Goal: Task Accomplishment & Management: Use online tool/utility

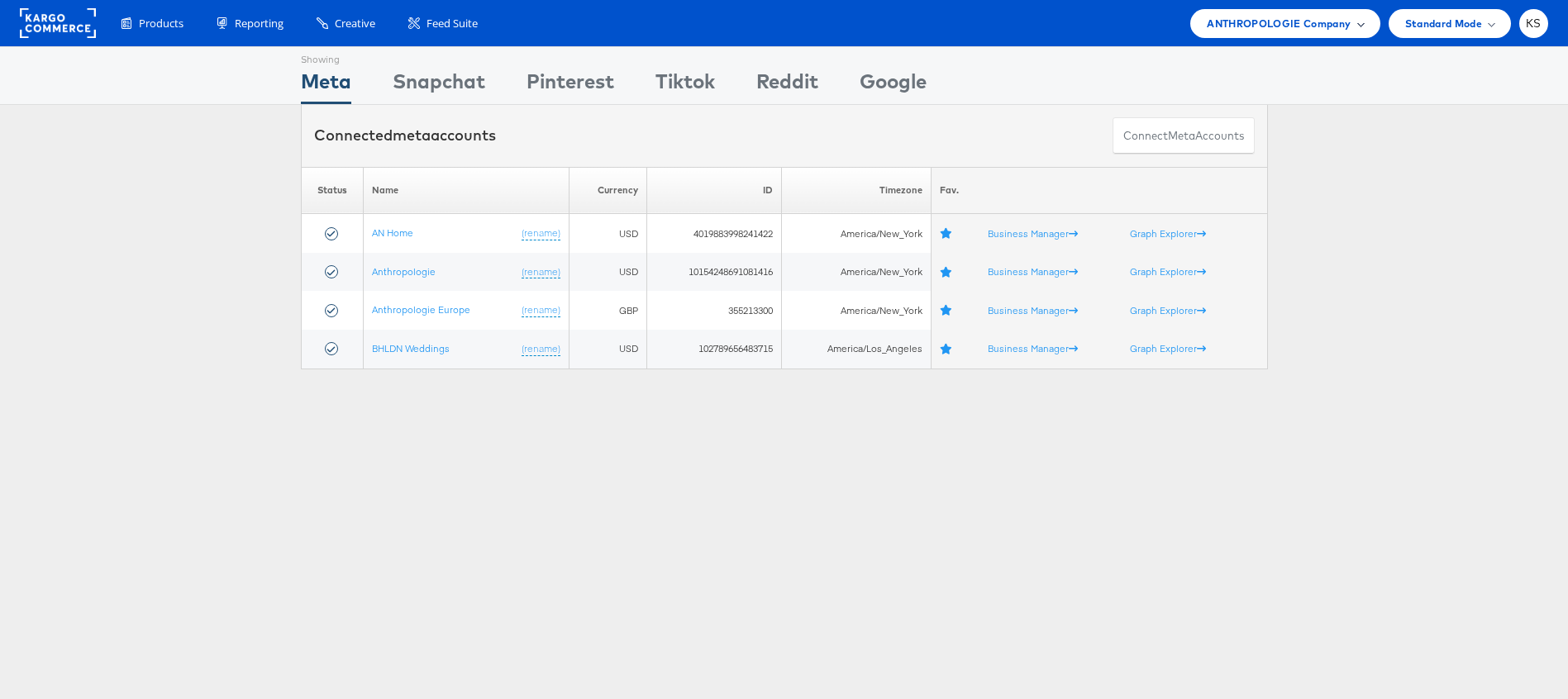
click at [1322, 24] on span "ANTHROPOLOGIE Company" at bounding box center [1278, 23] width 144 height 18
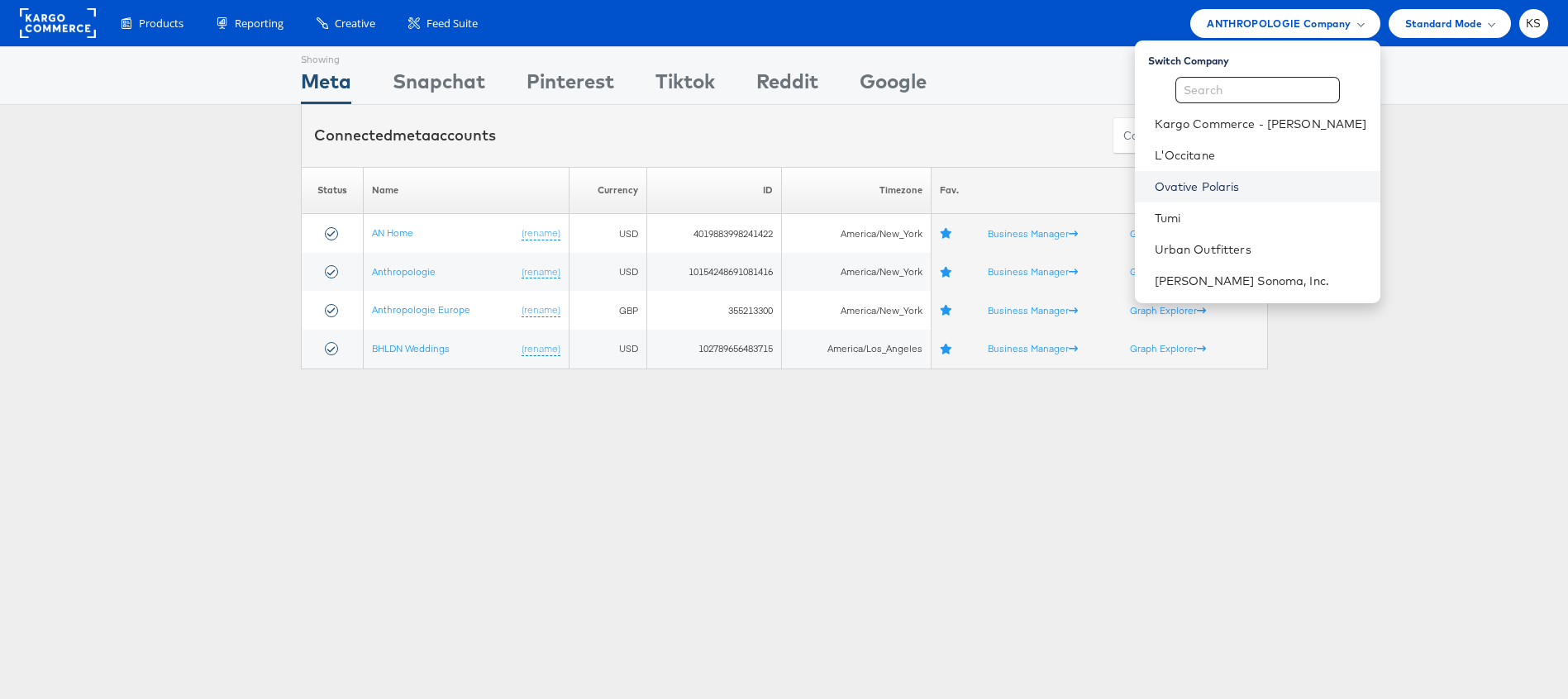
click at [1219, 194] on link "Ovative Polaris" at bounding box center [1261, 186] width 212 height 17
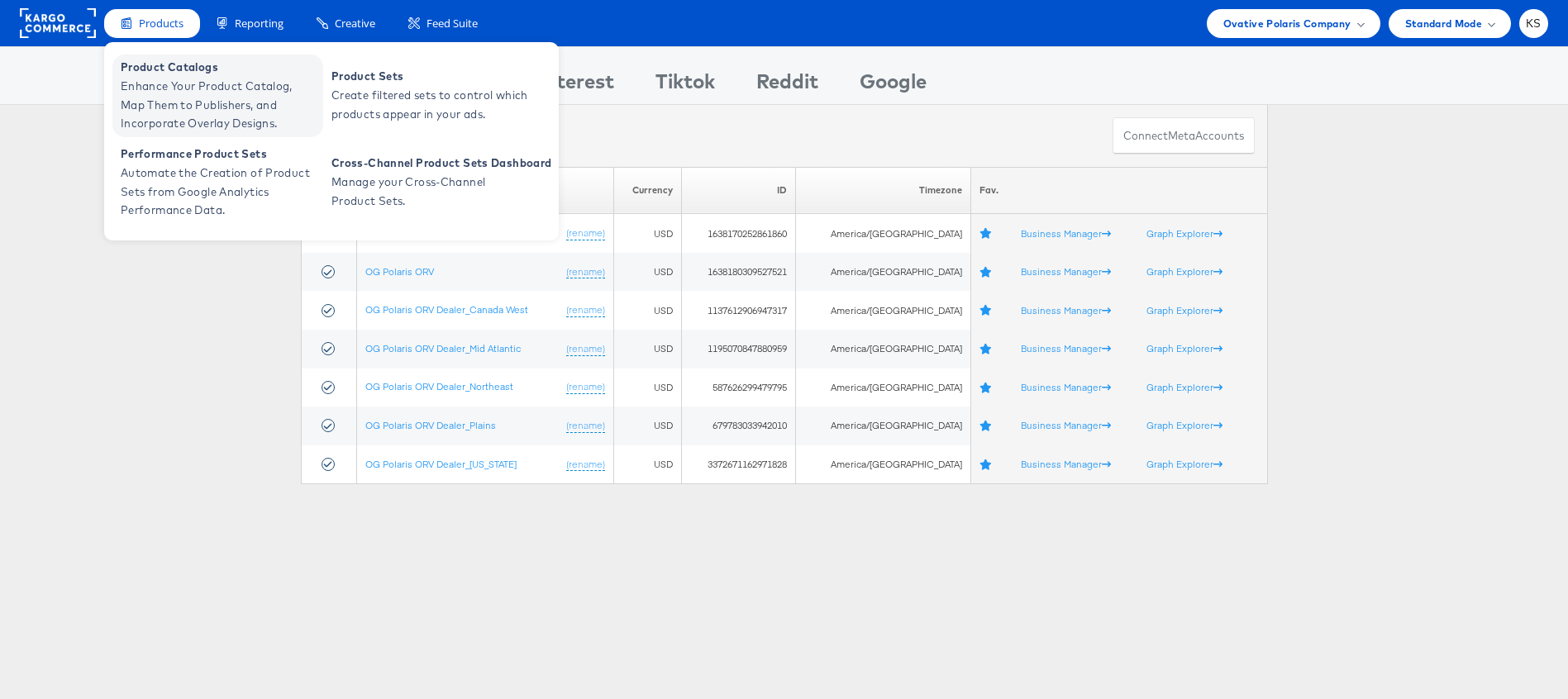
click at [178, 93] on span "Enhance Your Product Catalog, Map Them to Publishers, and Incorporate Overlay D…" at bounding box center [219, 105] width 199 height 56
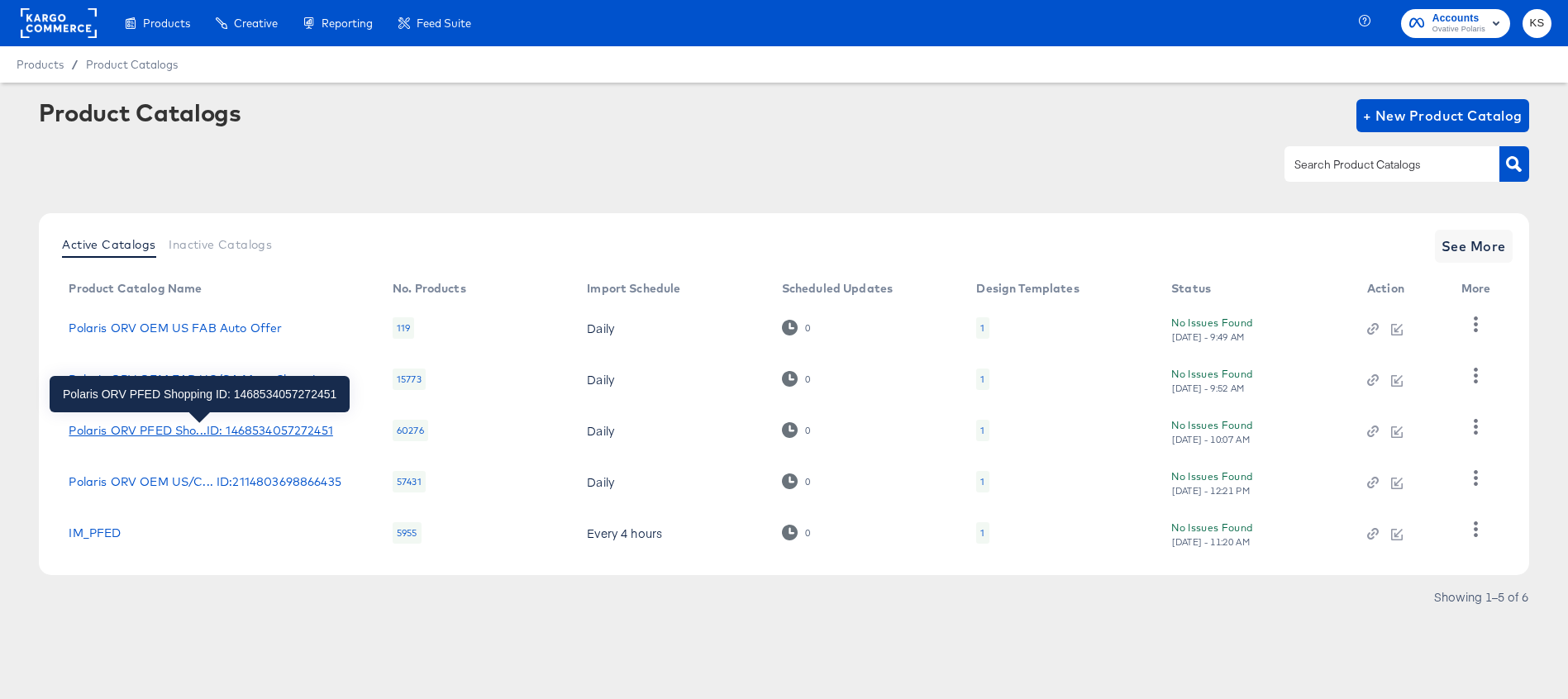
click at [218, 434] on div "Polaris ORV PFED Sho...ID: 1468534057272451" at bounding box center [200, 431] width 263 height 14
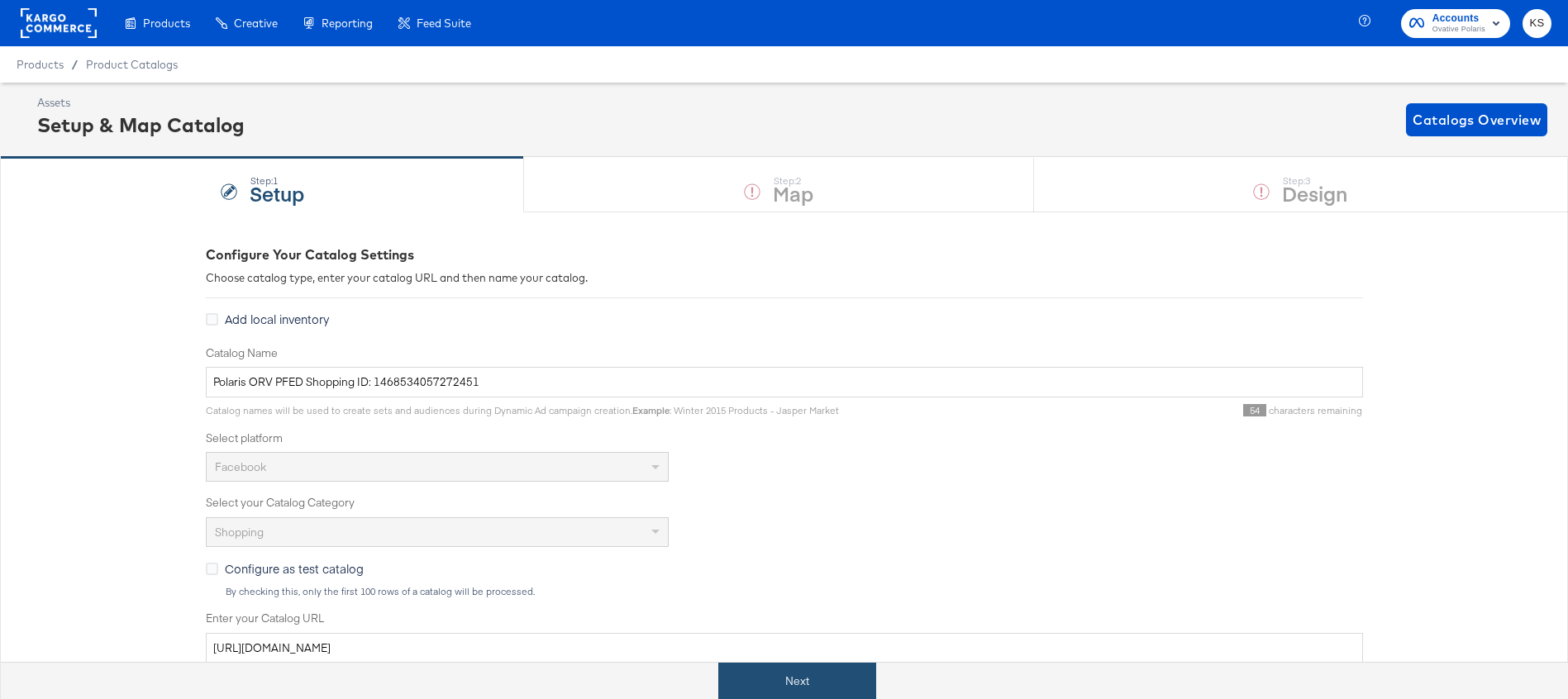
click at [787, 672] on button "Next" at bounding box center [797, 681] width 158 height 37
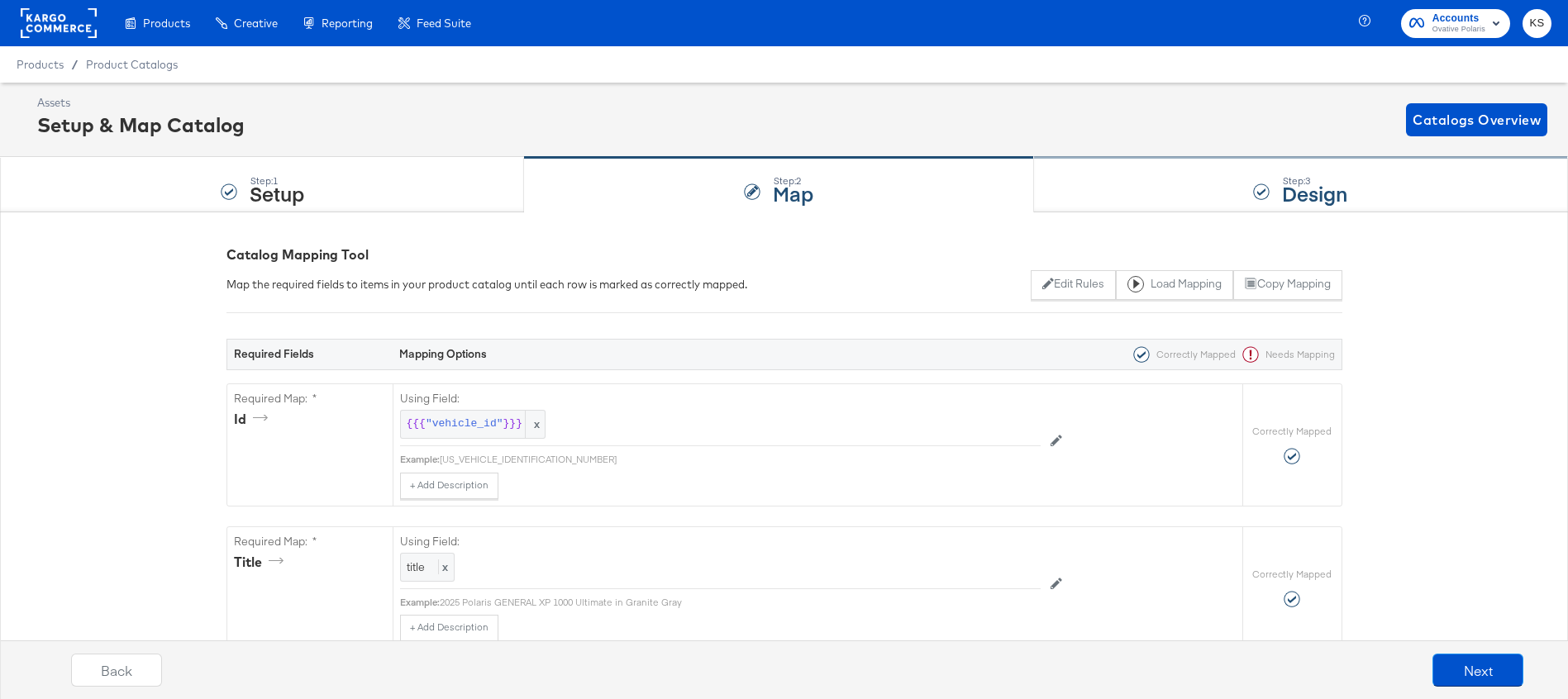
click at [1084, 187] on div "Step: 3 Design" at bounding box center [1300, 185] width 533 height 55
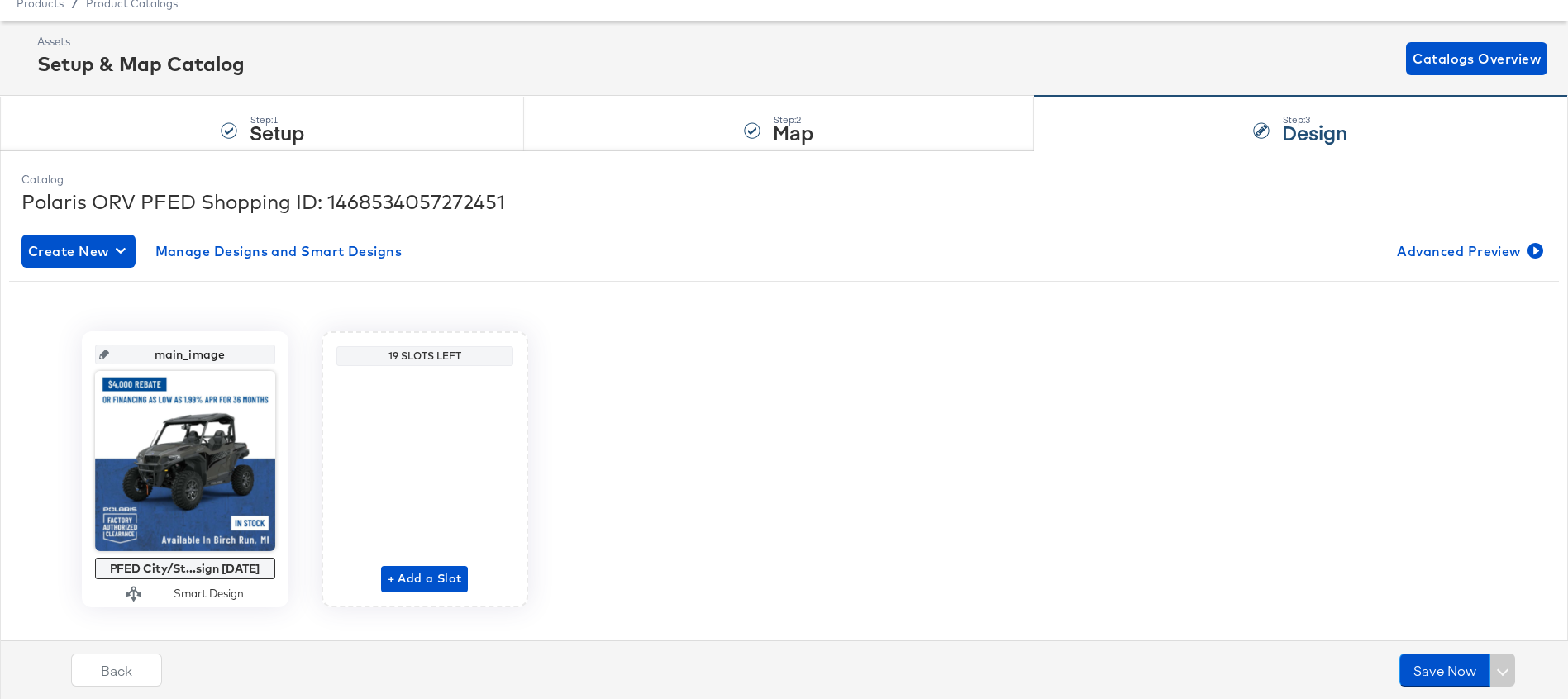
scroll to position [73, 0]
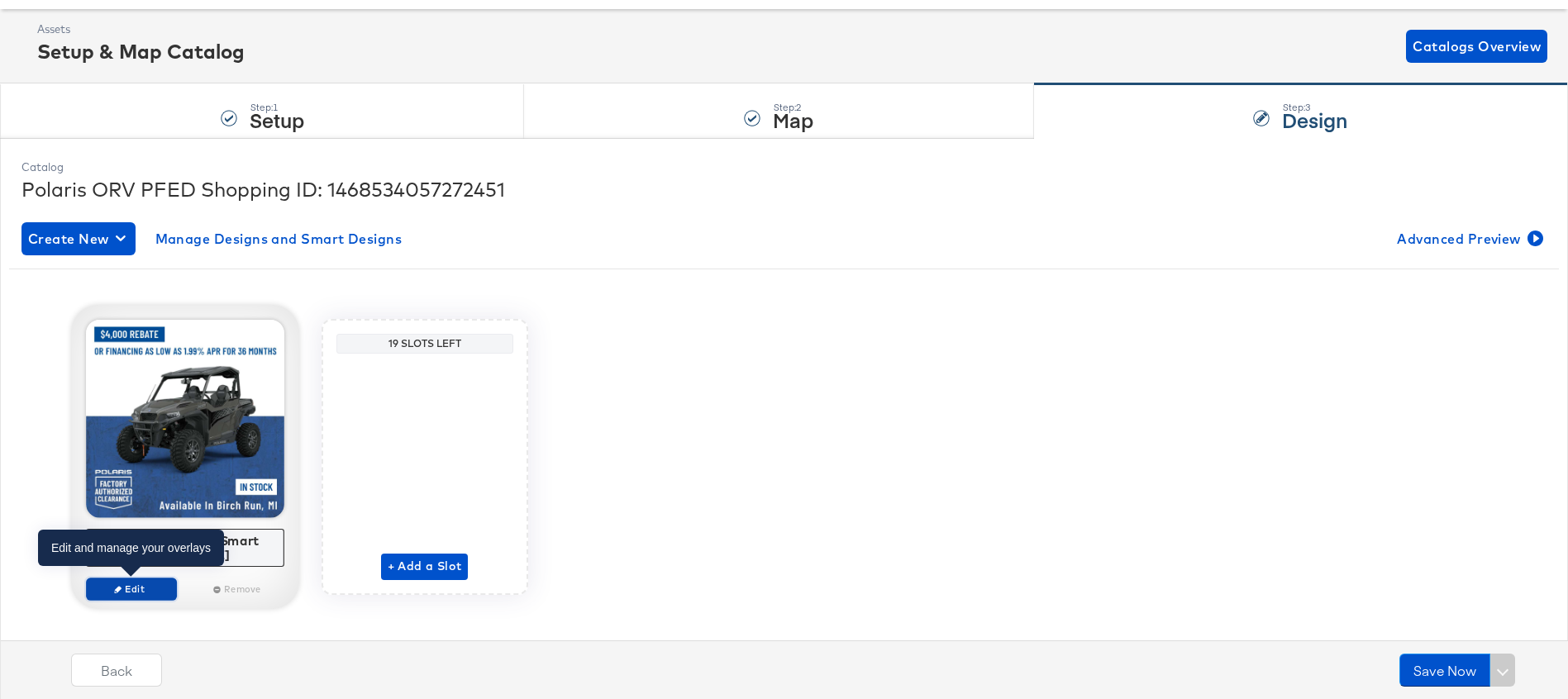
click at [127, 586] on span "Edit" at bounding box center [131, 588] width 76 height 13
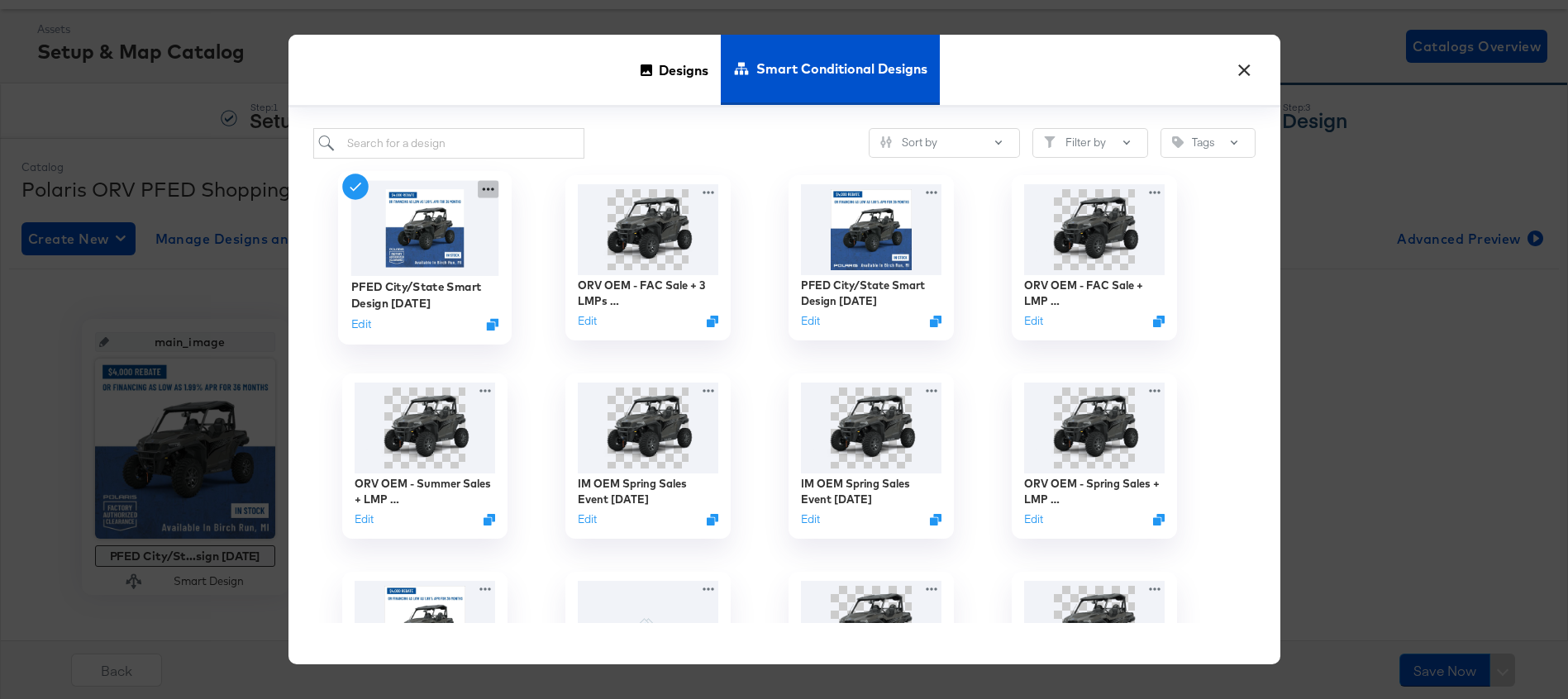
click at [485, 186] on icon at bounding box center [487, 189] width 21 height 18
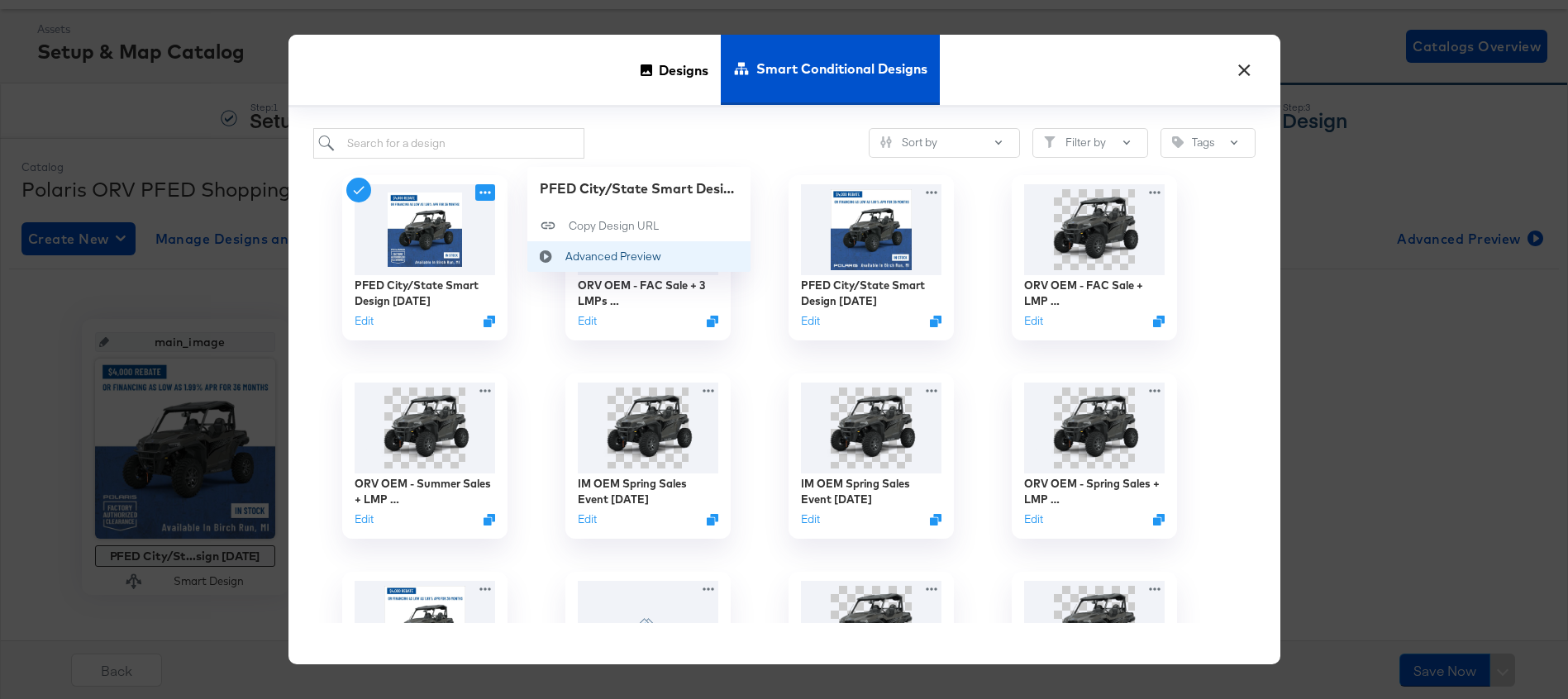
click at [560, 253] on icon at bounding box center [546, 256] width 38 height 14
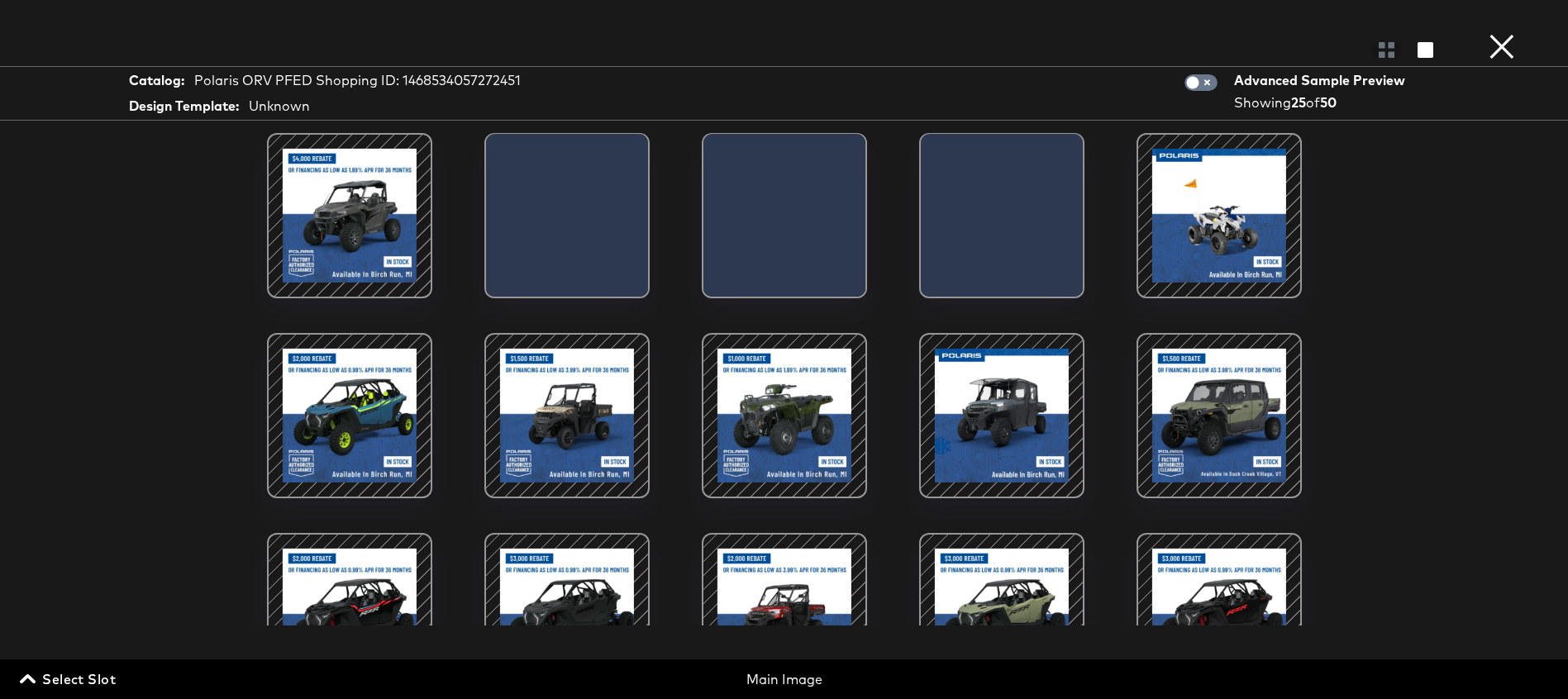
click at [379, 225] on div at bounding box center [349, 216] width 141 height 141
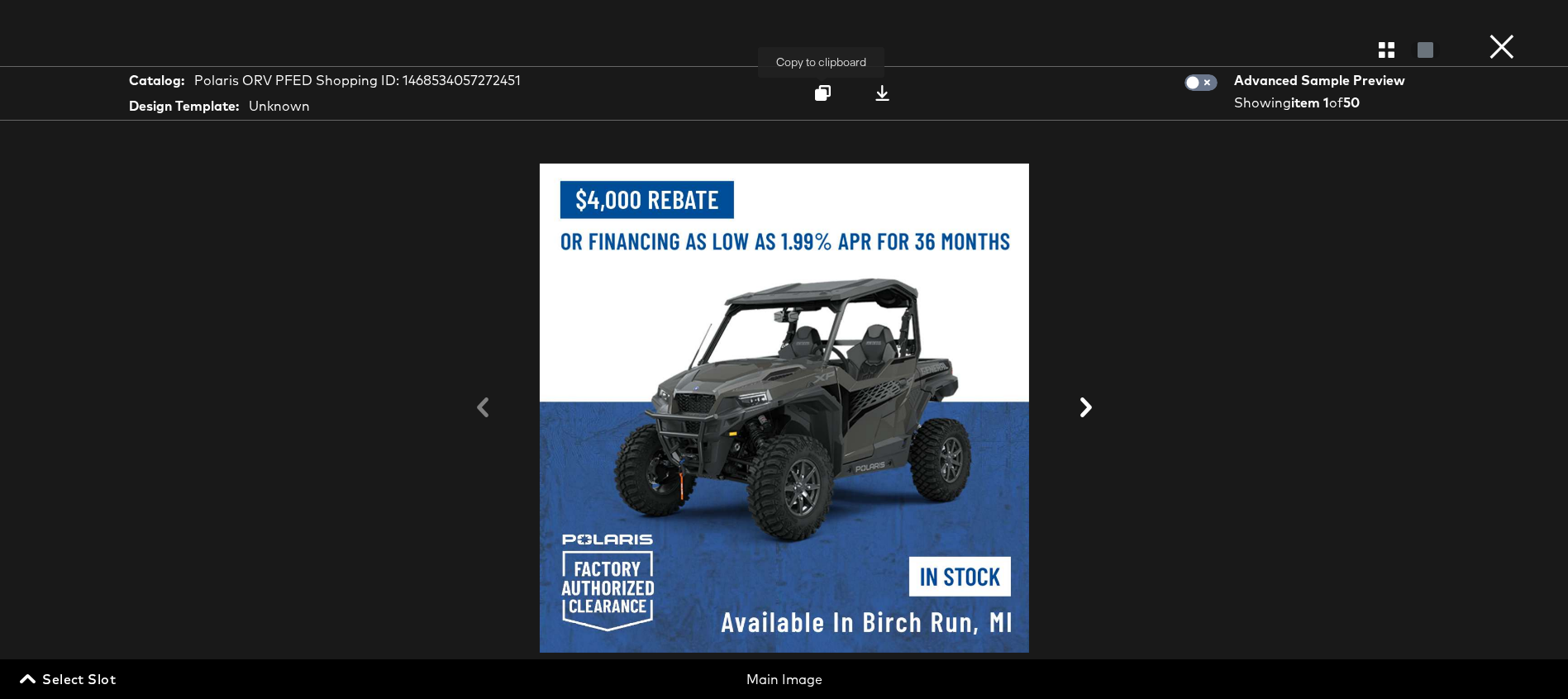
click at [817, 88] on icon at bounding box center [823, 93] width 16 height 16
click at [1382, 54] on icon "button" at bounding box center [1386, 50] width 16 height 16
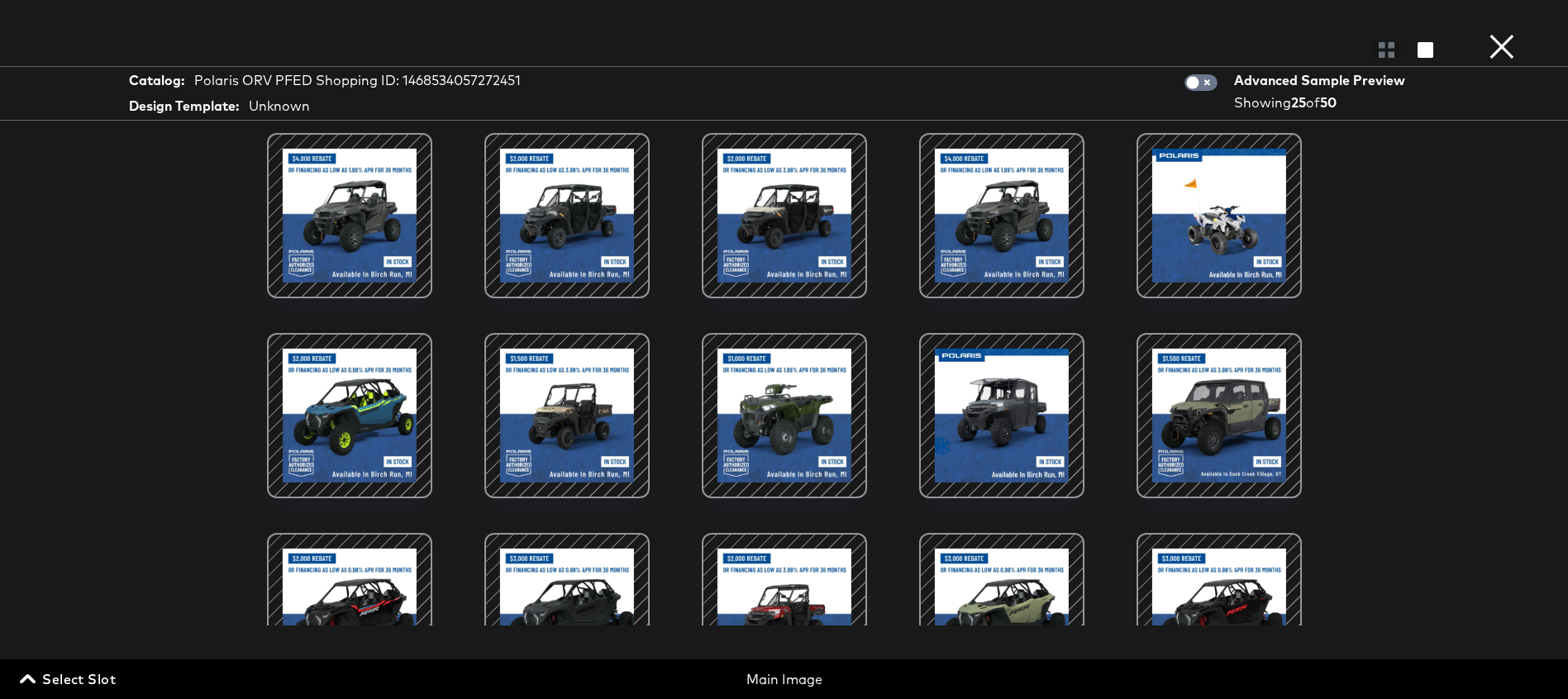
scroll to position [12, 0]
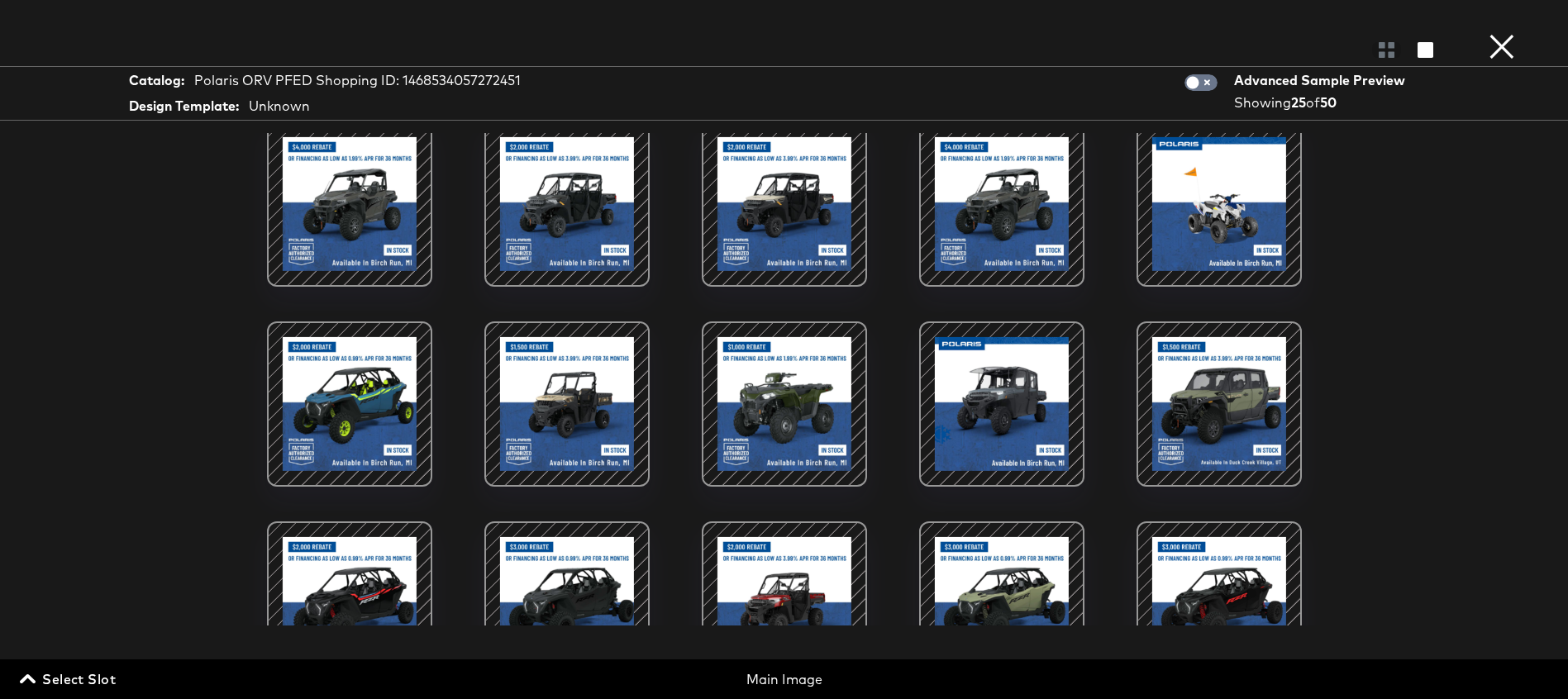
click at [1035, 385] on div at bounding box center [1002, 404] width 141 height 141
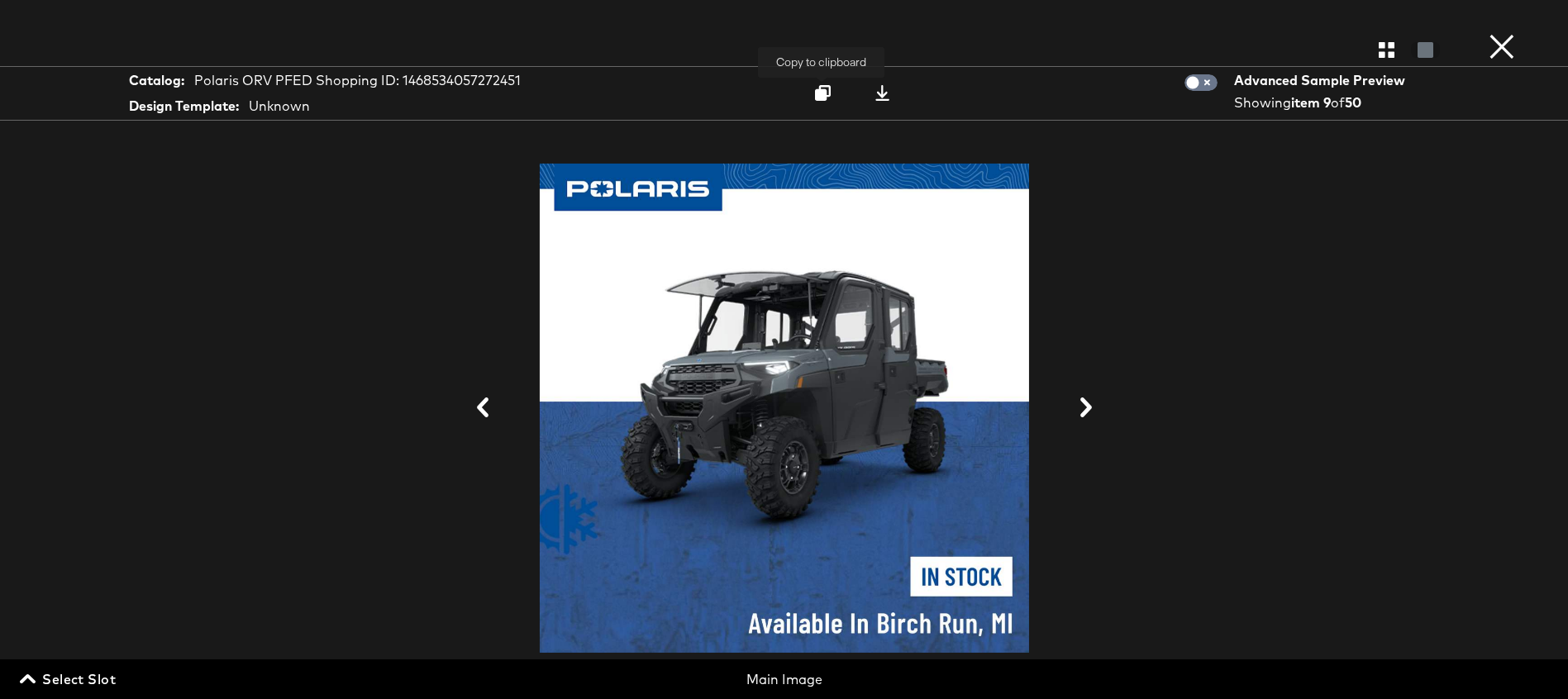
click at [825, 88] on icon at bounding box center [823, 93] width 16 height 16
